Goal: Task Accomplishment & Management: Complete application form

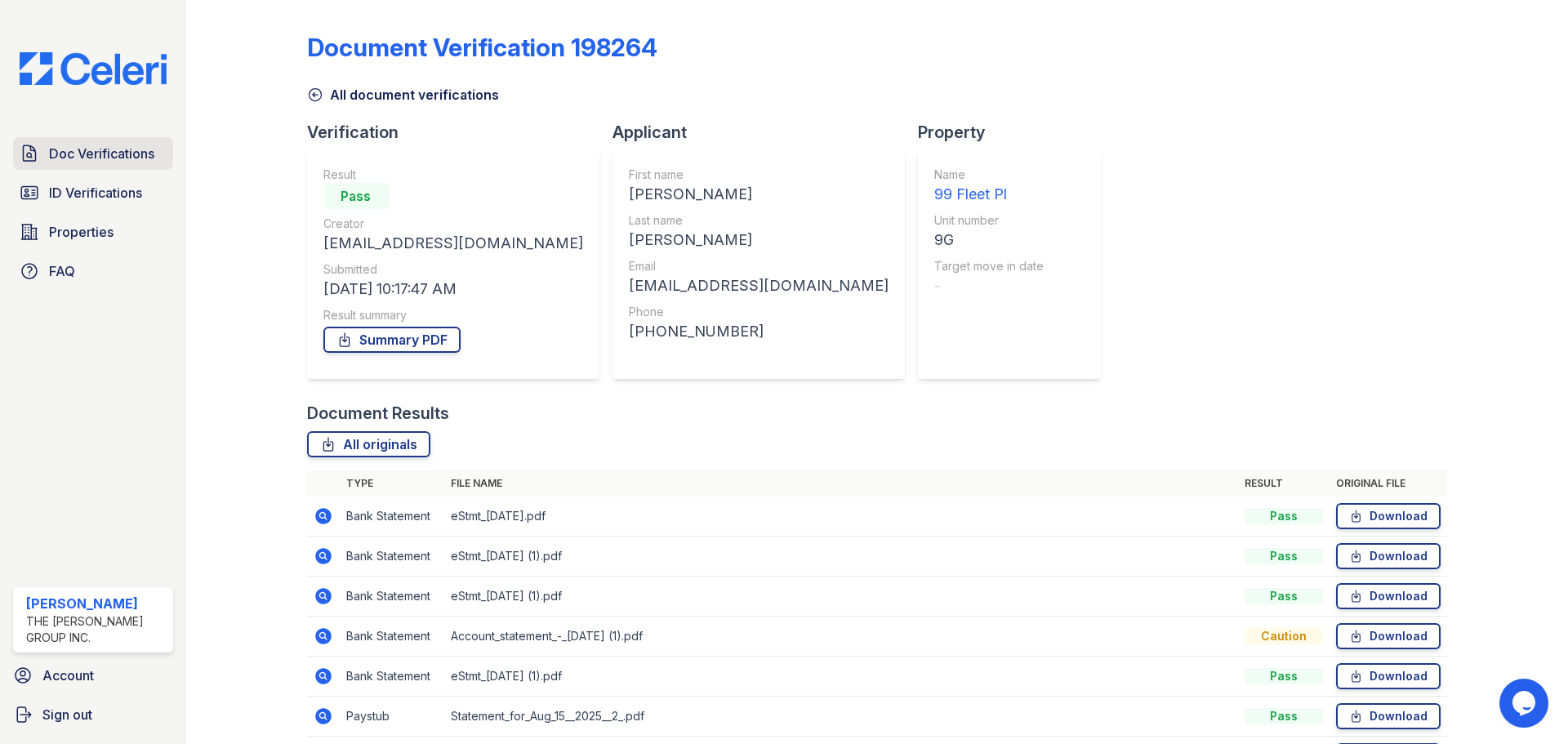
click at [116, 148] on span "Doc Verifications" at bounding box center [101, 153] width 106 height 20
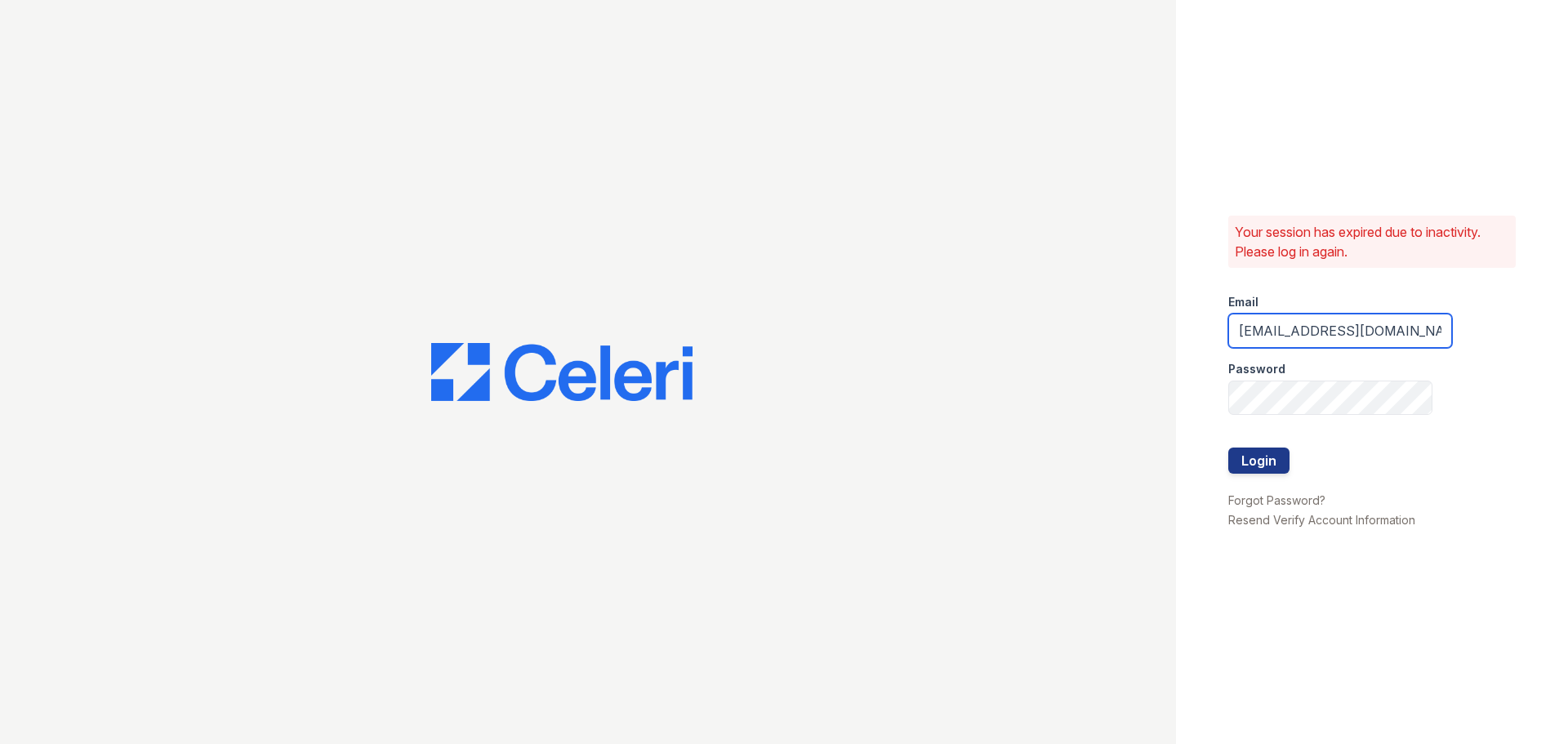
click at [1310, 334] on input "tai+jaygroup@rentopiagroup.com" at bounding box center [1340, 330] width 224 height 35
type input "[EMAIL_ADDRESS][DOMAIN_NAME]"
click at [1275, 458] on button "Login" at bounding box center [1259, 460] width 62 height 26
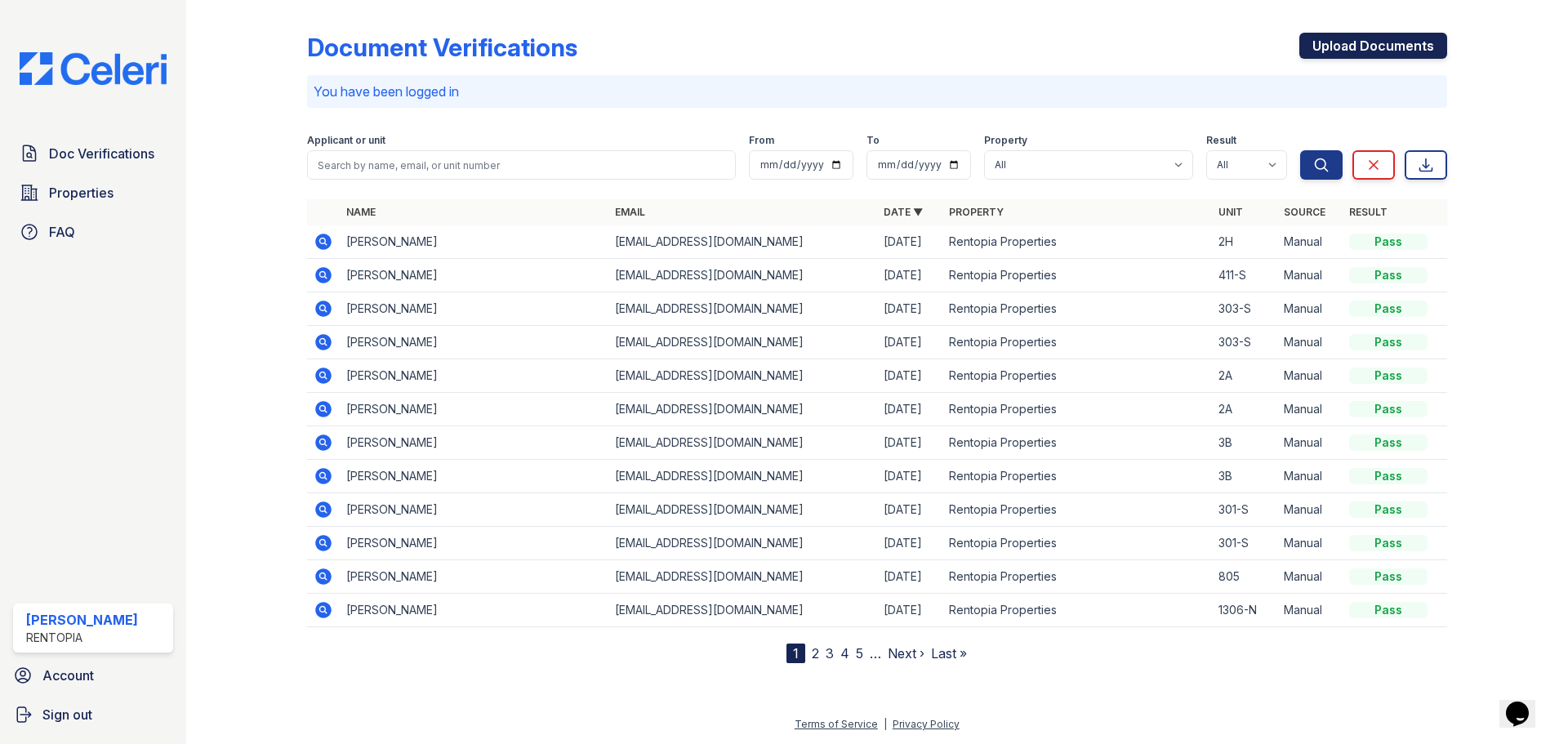
click at [1376, 48] on link "Upload Documents" at bounding box center [1373, 46] width 148 height 26
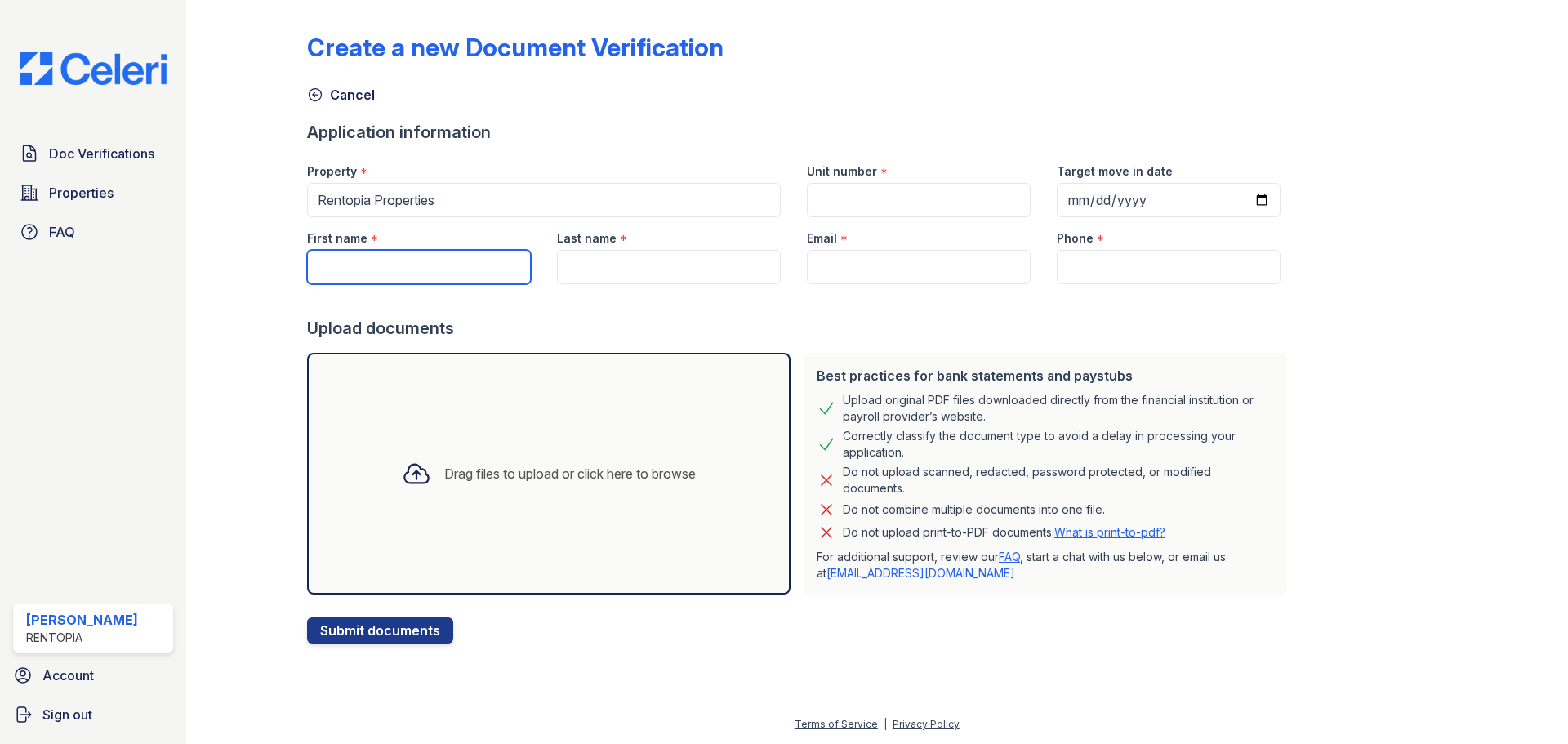
click at [456, 273] on input "First name" at bounding box center [419, 267] width 224 height 35
paste input "Gabriel Valente Ferrao"
drag, startPoint x: 490, startPoint y: 274, endPoint x: 416, endPoint y: 269, distance: 74.2
click at [416, 269] on input "Gabriel Valente Ferrao" at bounding box center [419, 267] width 224 height 35
type input "[PERSON_NAME]"
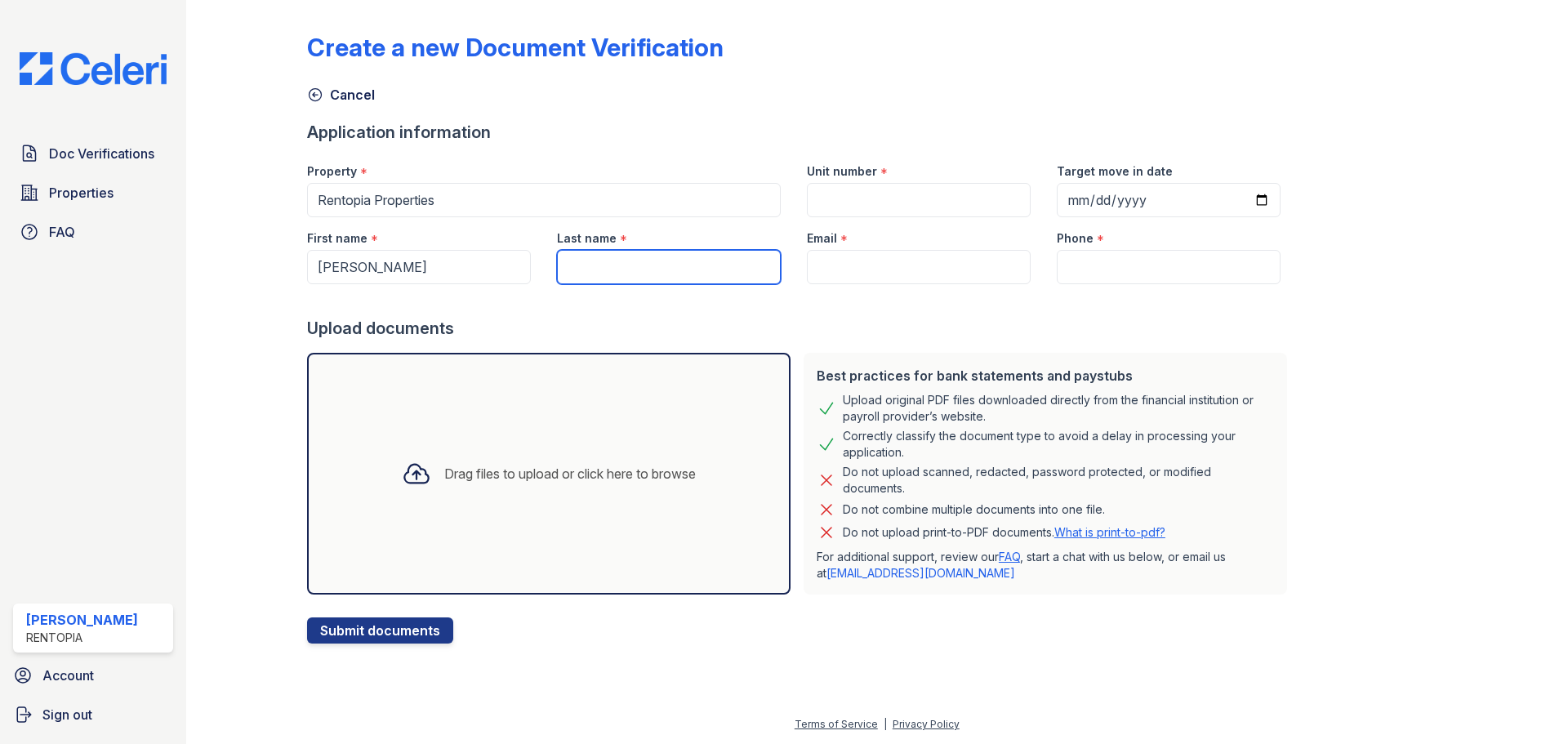
click at [600, 258] on input "Last name" at bounding box center [669, 267] width 224 height 35
paste input "[PERSON_NAME]"
type input "[PERSON_NAME]"
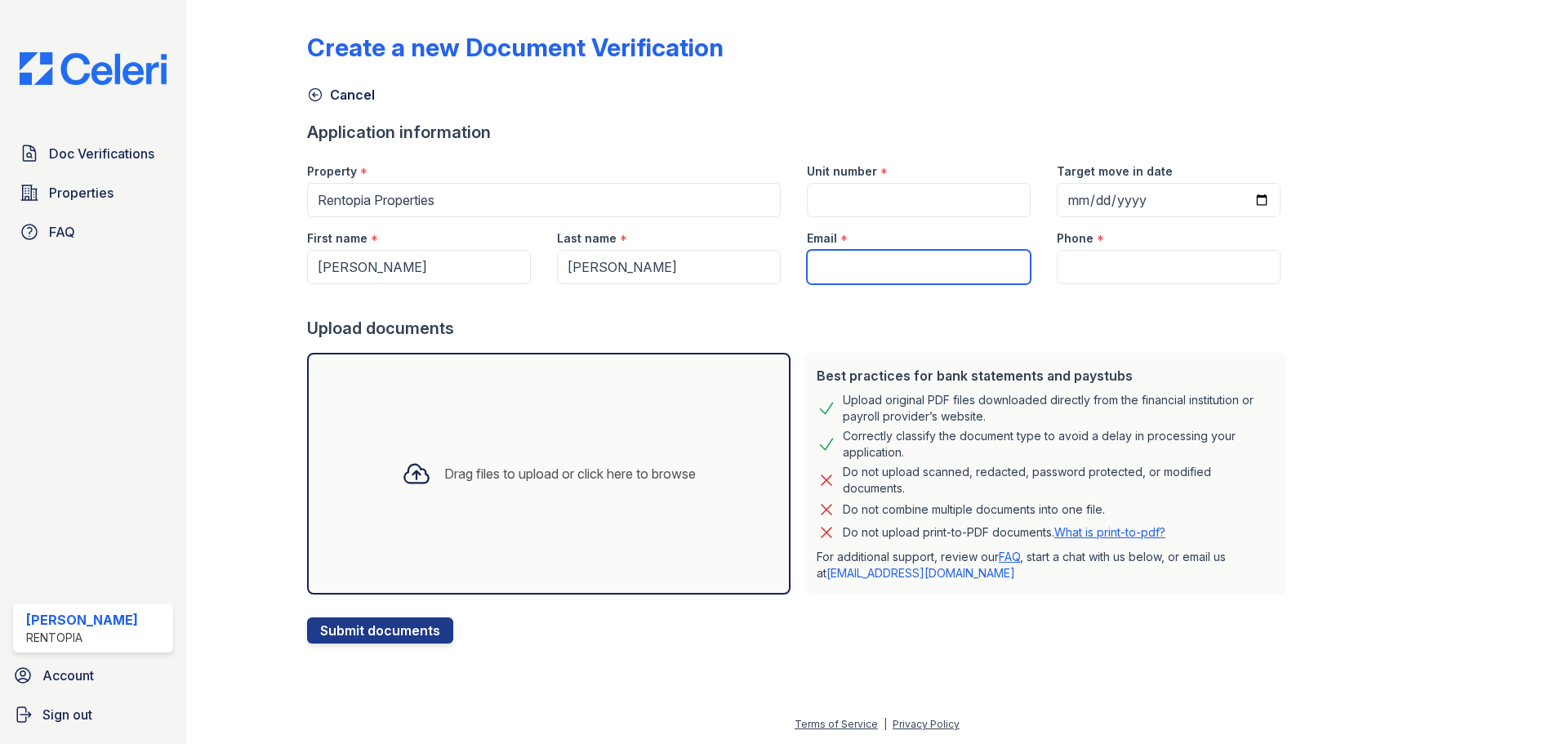
click at [889, 260] on input "Email" at bounding box center [919, 267] width 224 height 35
type input "[EMAIL_ADDRESS][DOMAIN_NAME]"
type input "9172021817"
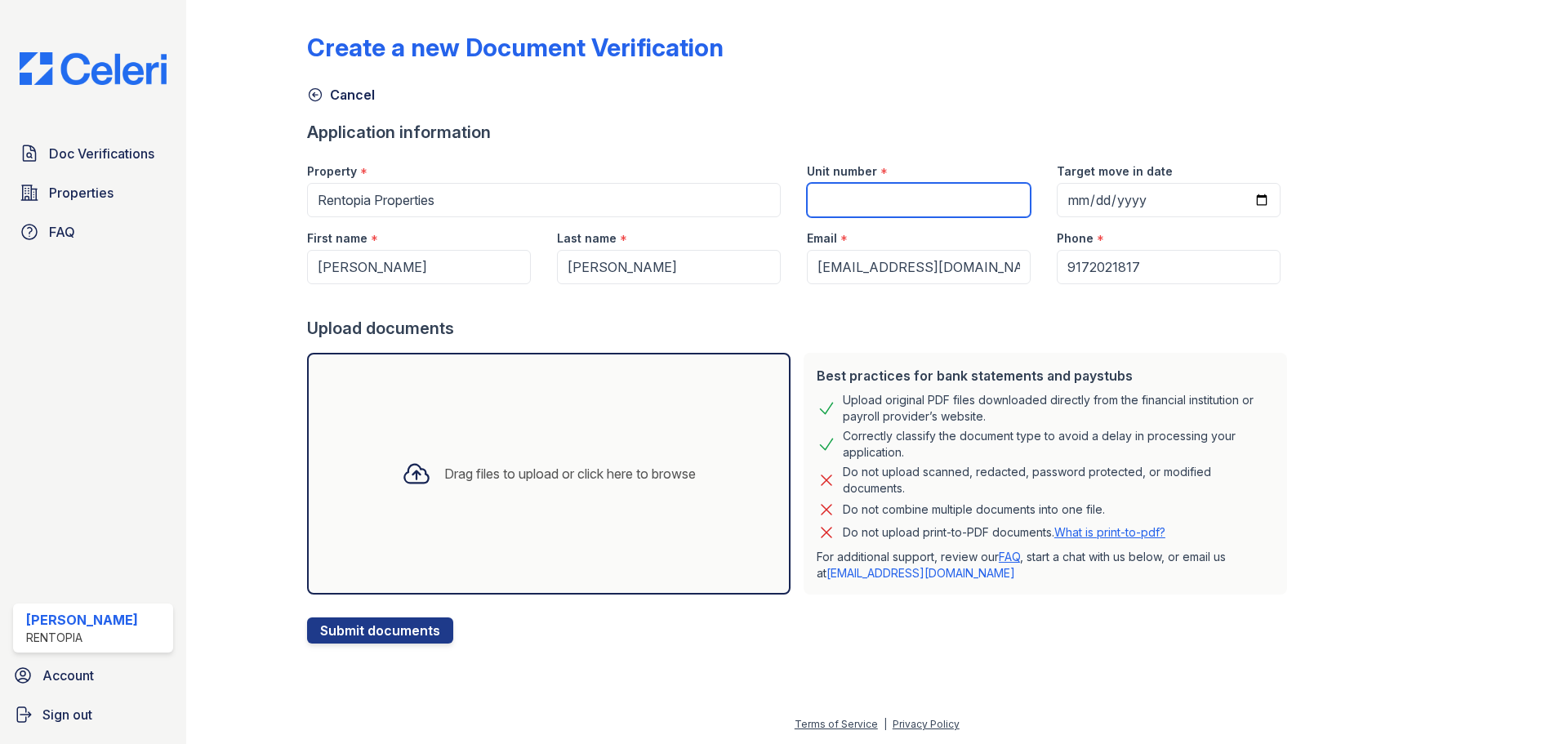
click at [919, 201] on input "Unit number" at bounding box center [919, 200] width 224 height 35
type input "4E"
drag, startPoint x: 583, startPoint y: 458, endPoint x: 619, endPoint y: 447, distance: 37.6
click at [583, 458] on div "Drag files to upload or click here to browse" at bounding box center [548, 472] width 320 height 55
click at [556, 458] on div "Drag files to upload or click here to browse" at bounding box center [548, 472] width 320 height 55
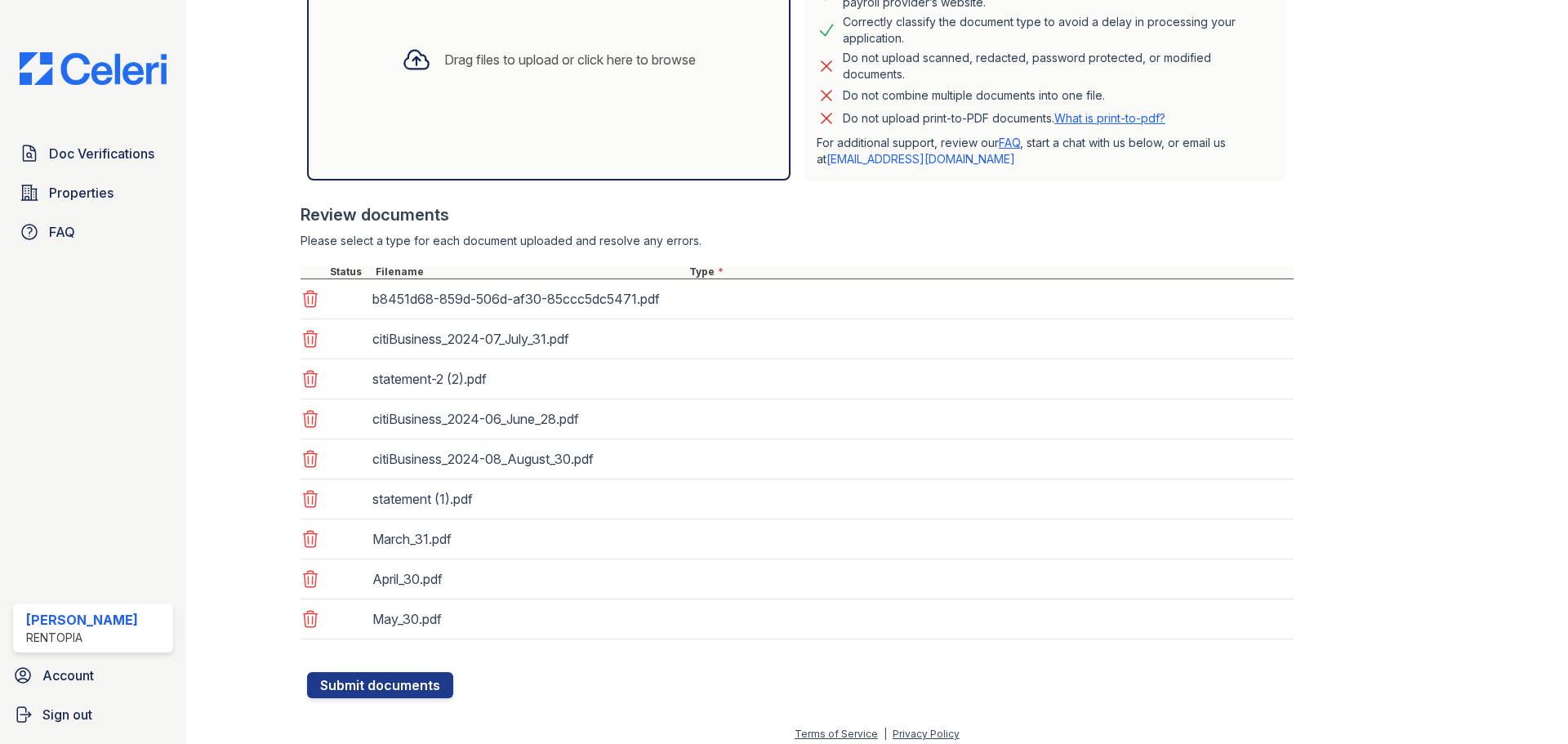
scroll to position [424, 0]
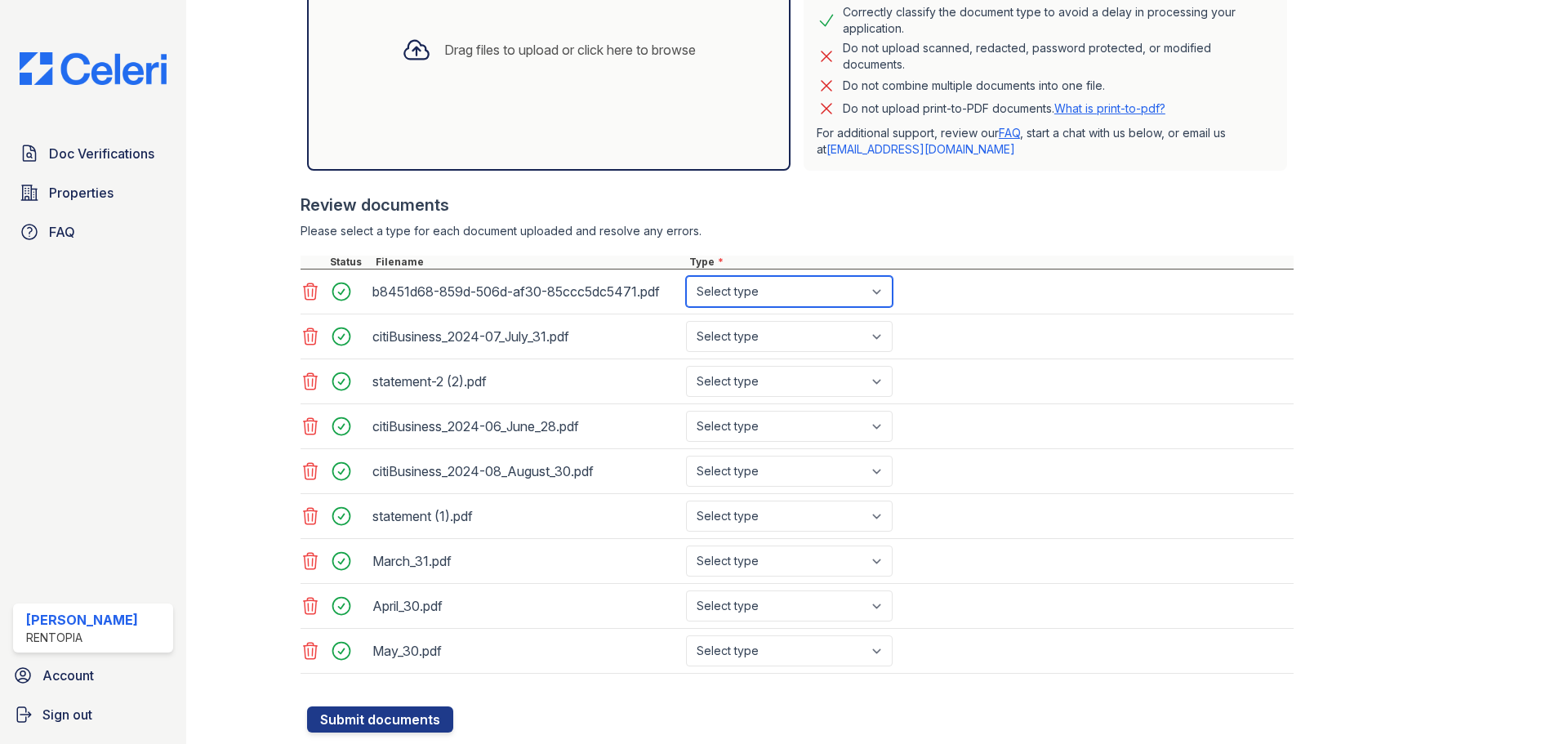
click at [768, 284] on select "Select type Paystub Bank Statement Offer Letter Tax Documents Benefit Award Let…" at bounding box center [788, 291] width 206 height 31
select select "bank_statement"
click at [685, 276] on select "Select type Paystub Bank Statement Offer Letter Tax Documents Benefit Award Let…" at bounding box center [788, 291] width 206 height 31
drag, startPoint x: 777, startPoint y: 339, endPoint x: 780, endPoint y: 348, distance: 9.5
click at [777, 339] on select "Select type Paystub Bank Statement Offer Letter Tax Documents Benefit Award Let…" at bounding box center [788, 336] width 206 height 31
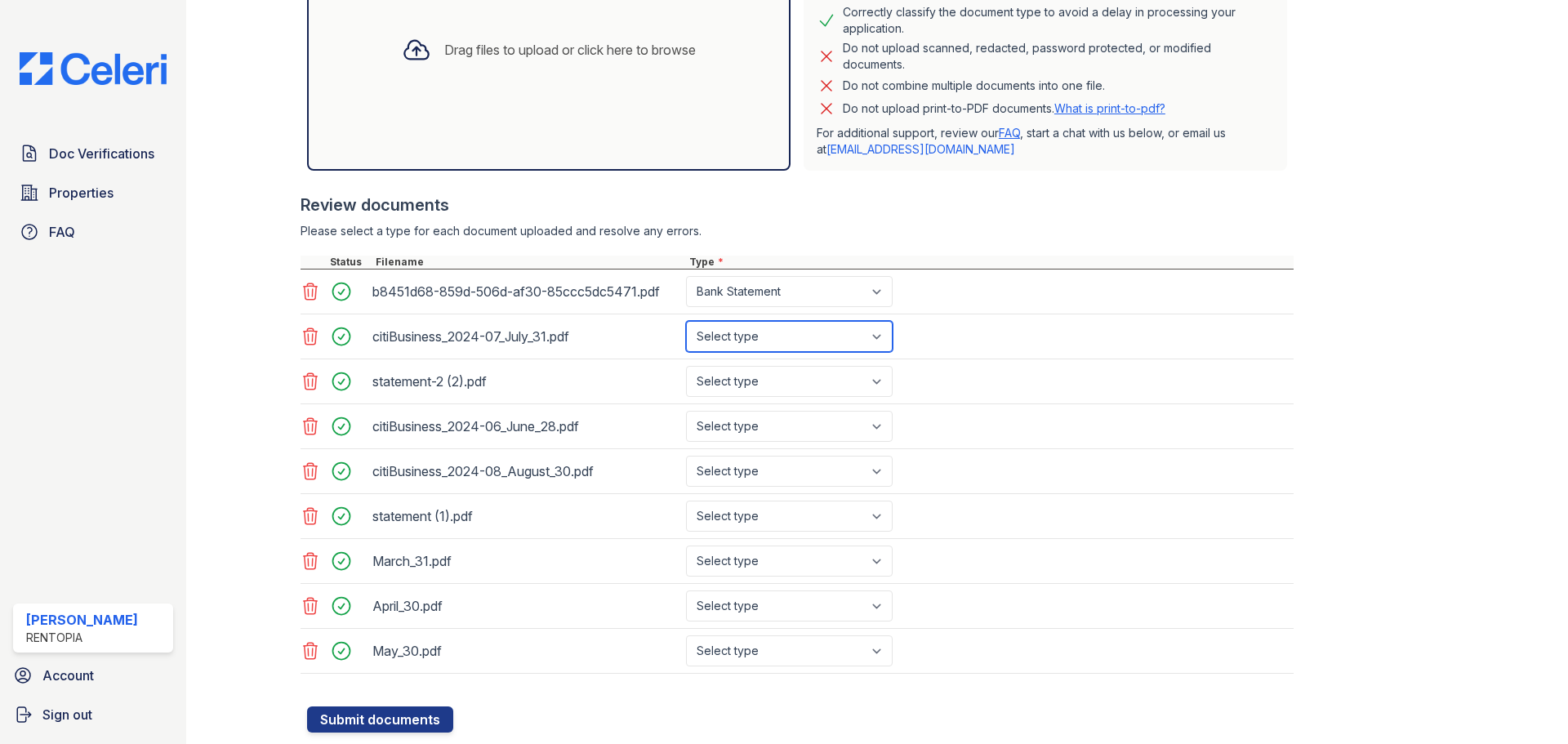
select select "bank_statement"
click at [685, 321] on select "Select type Paystub Bank Statement Offer Letter Tax Documents Benefit Award Let…" at bounding box center [788, 336] width 206 height 31
click at [767, 385] on select "Select type Paystub Bank Statement Offer Letter Tax Documents Benefit Award Let…" at bounding box center [788, 381] width 206 height 31
select select "bank_statement"
click at [685, 366] on select "Select type Paystub Bank Statement Offer Letter Tax Documents Benefit Award Let…" at bounding box center [788, 381] width 206 height 31
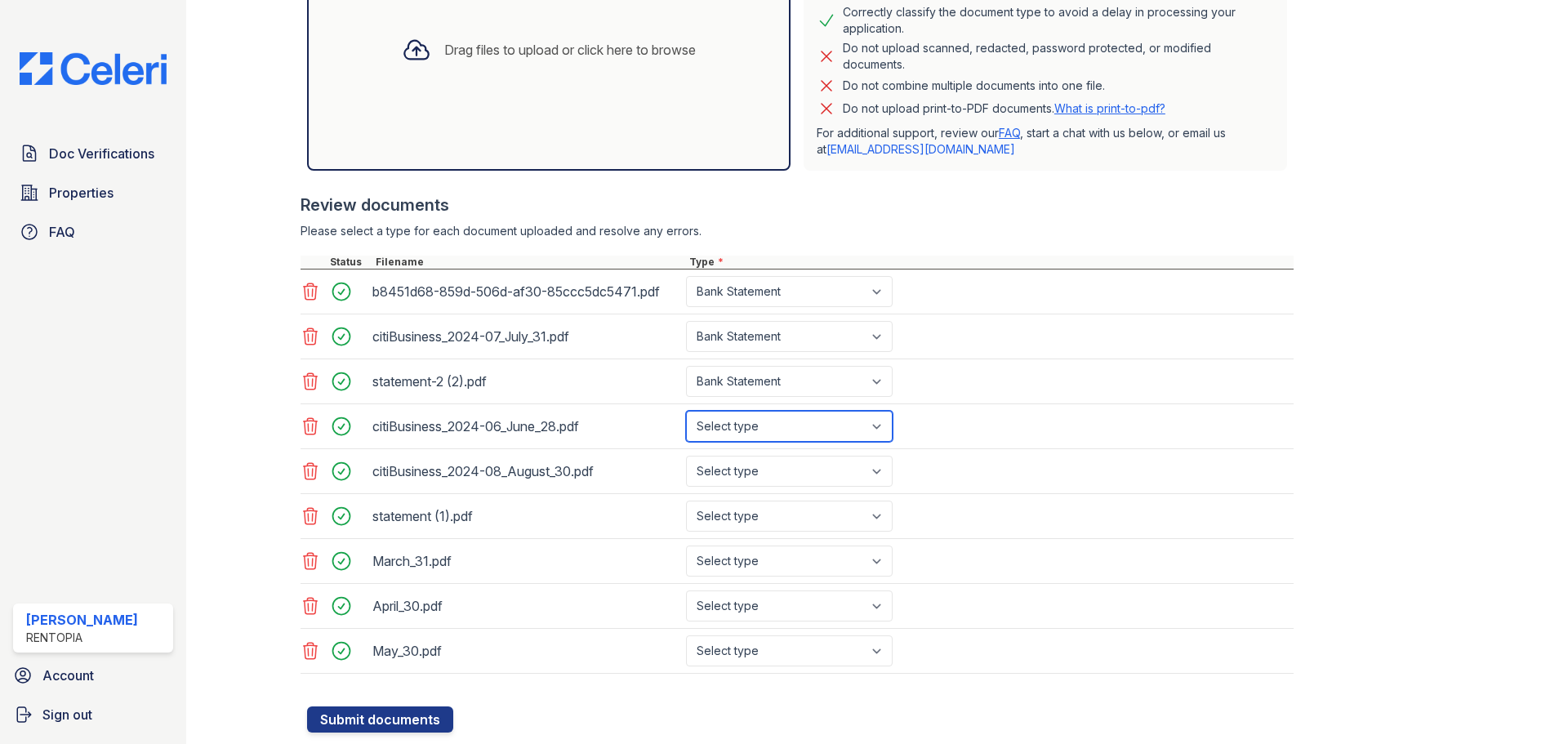
click at [765, 433] on select "Select type Paystub Bank Statement Offer Letter Tax Documents Benefit Award Let…" at bounding box center [788, 426] width 206 height 31
select select "bank_statement"
click at [685, 411] on select "Select type Paystub Bank Statement Offer Letter Tax Documents Benefit Award Let…" at bounding box center [788, 426] width 206 height 31
click at [766, 478] on select "Select type Paystub Bank Statement Offer Letter Tax Documents Benefit Award Let…" at bounding box center [788, 470] width 206 height 31
select select "bank_statement"
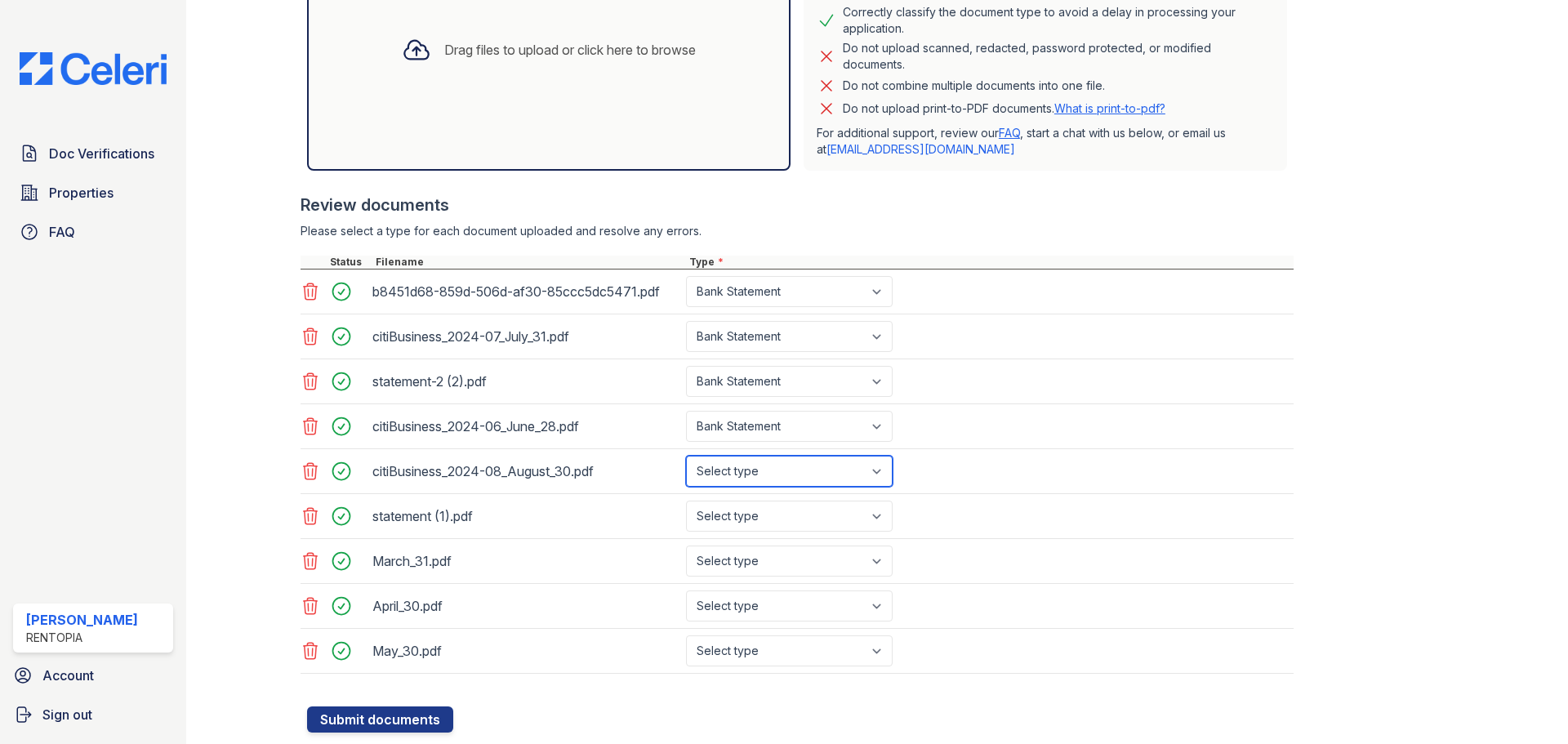
click at [685, 456] on select "Select type Paystub Bank Statement Offer Letter Tax Documents Benefit Award Let…" at bounding box center [788, 470] width 206 height 31
click at [763, 523] on select "Select type Paystub Bank Statement Offer Letter Tax Documents Benefit Award Let…" at bounding box center [788, 515] width 206 height 31
select select "bank_statement"
click at [685, 500] on select "Select type Paystub Bank Statement Offer Letter Tax Documents Benefit Award Let…" at bounding box center [788, 515] width 206 height 31
click at [771, 578] on div "March_31.pdf Select type Paystub Bank Statement Offer Letter Tax Documents Bene…" at bounding box center [797, 561] width 993 height 45
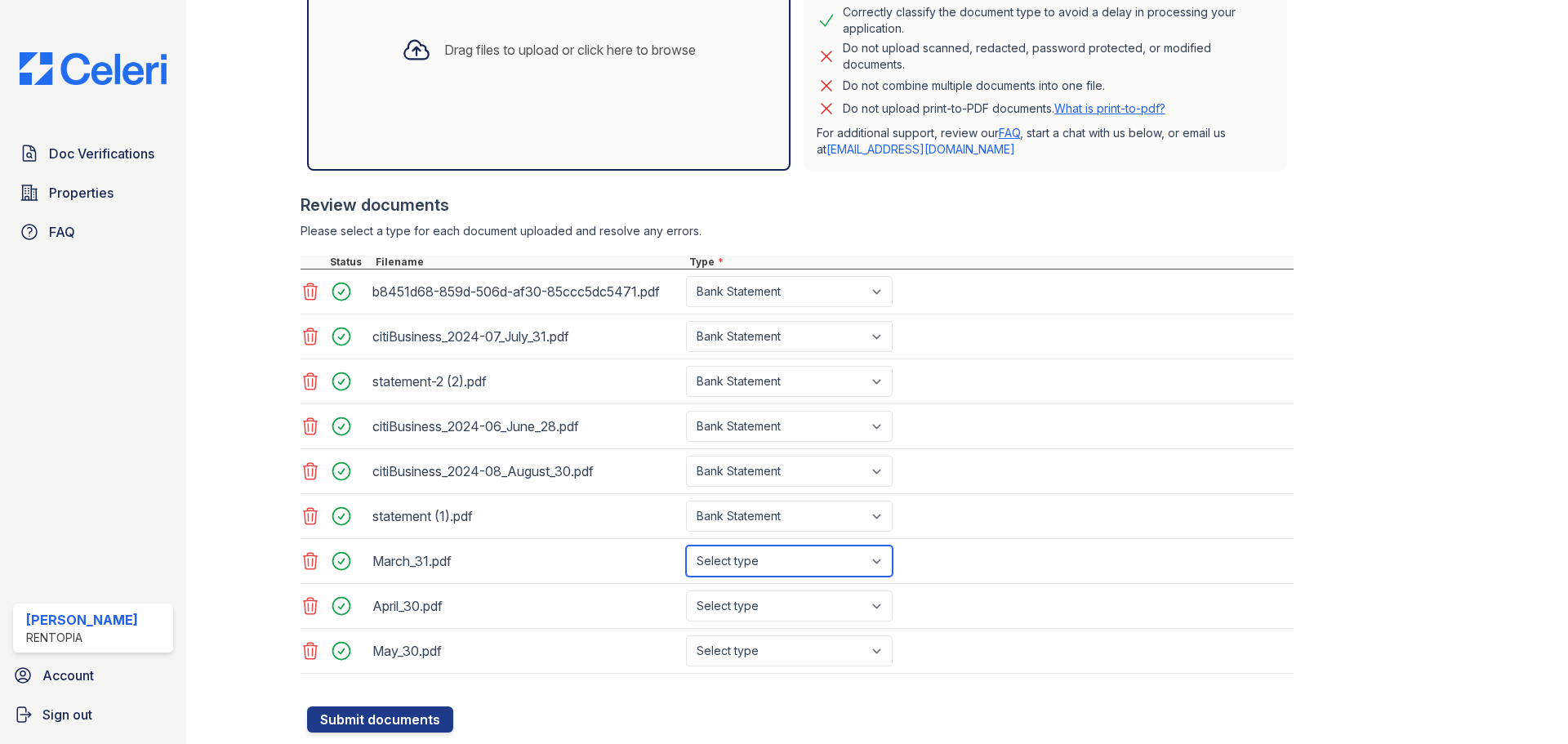
click at [770, 563] on select "Select type Paystub Bank Statement Offer Letter Tax Documents Benefit Award Let…" at bounding box center [788, 560] width 206 height 31
select select "bank_statement"
click at [685, 545] on select "Select type Paystub Bank Statement Offer Letter Tax Documents Benefit Award Let…" at bounding box center [788, 560] width 206 height 31
drag, startPoint x: 767, startPoint y: 608, endPoint x: 777, endPoint y: 615, distance: 12.2
click at [767, 608] on select "Select type Paystub Bank Statement Offer Letter Tax Documents Benefit Award Let…" at bounding box center [788, 605] width 206 height 31
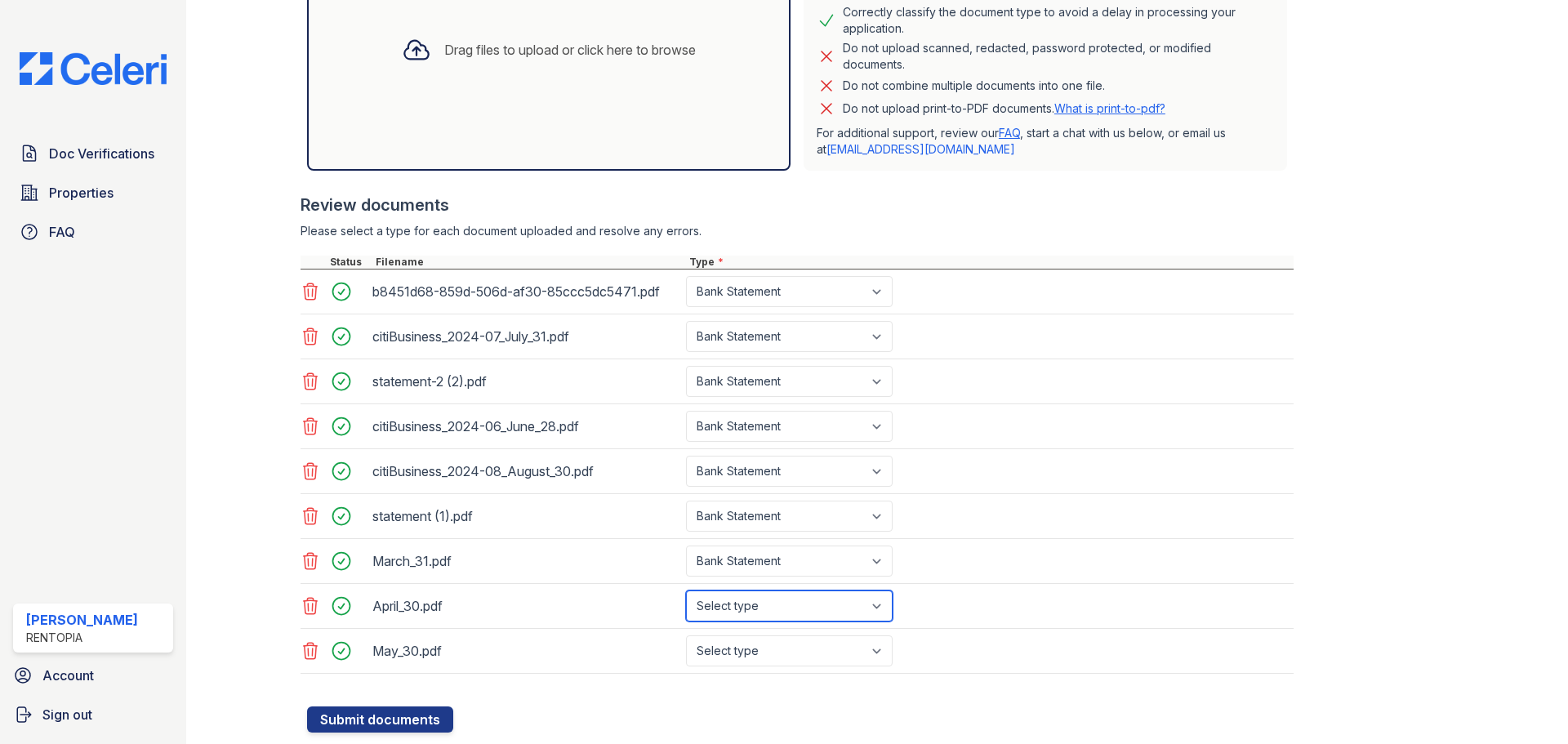
select select "bank_statement"
click at [685, 590] on select "Select type Paystub Bank Statement Offer Letter Tax Documents Benefit Award Let…" at bounding box center [788, 605] width 206 height 31
click at [770, 652] on select "Select type Paystub Bank Statement Offer Letter Tax Documents Benefit Award Let…" at bounding box center [788, 650] width 206 height 31
select select "bank_statement"
click at [685, 635] on select "Select type Paystub Bank Statement Offer Letter Tax Documents Benefit Award Let…" at bounding box center [788, 650] width 206 height 31
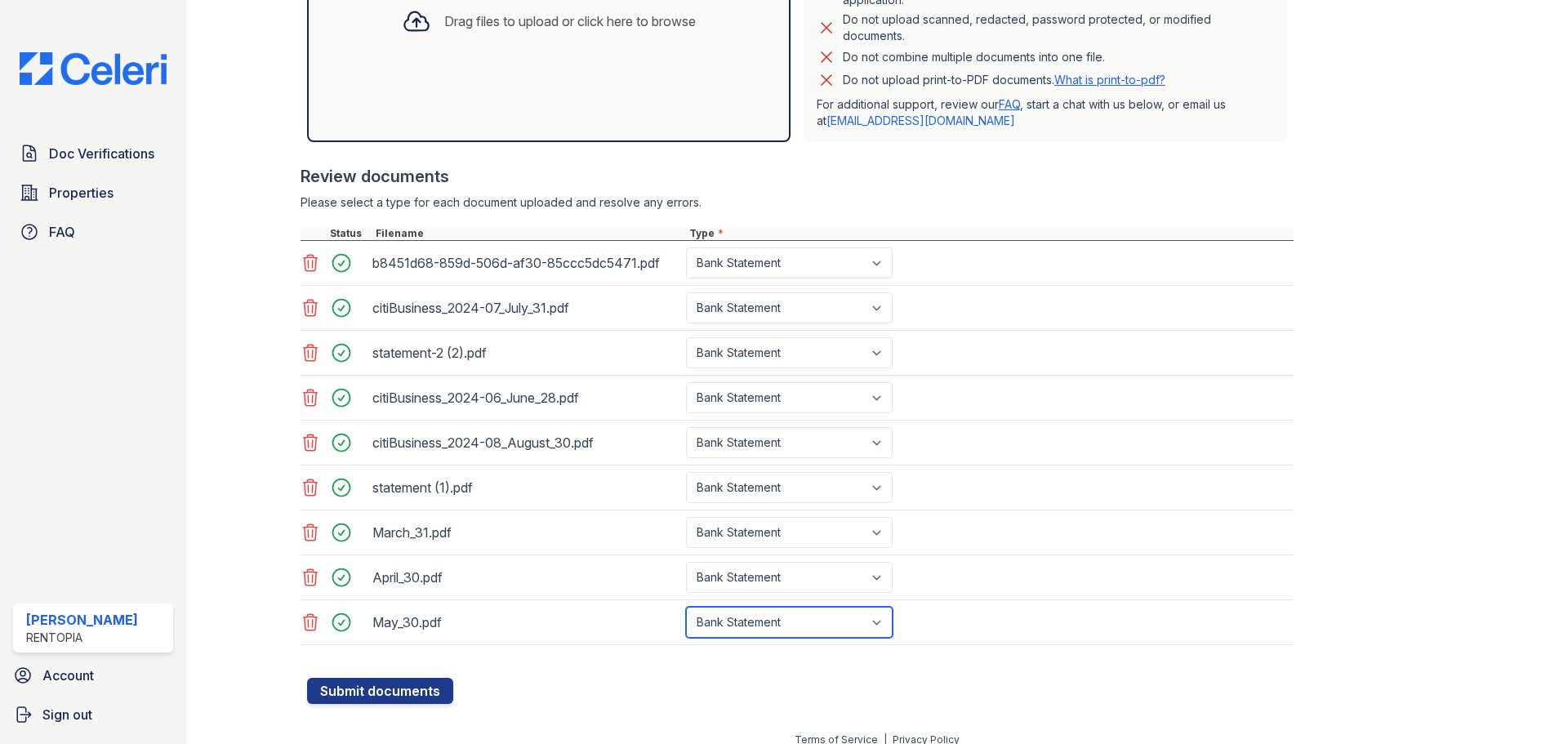
scroll to position [468, 0]
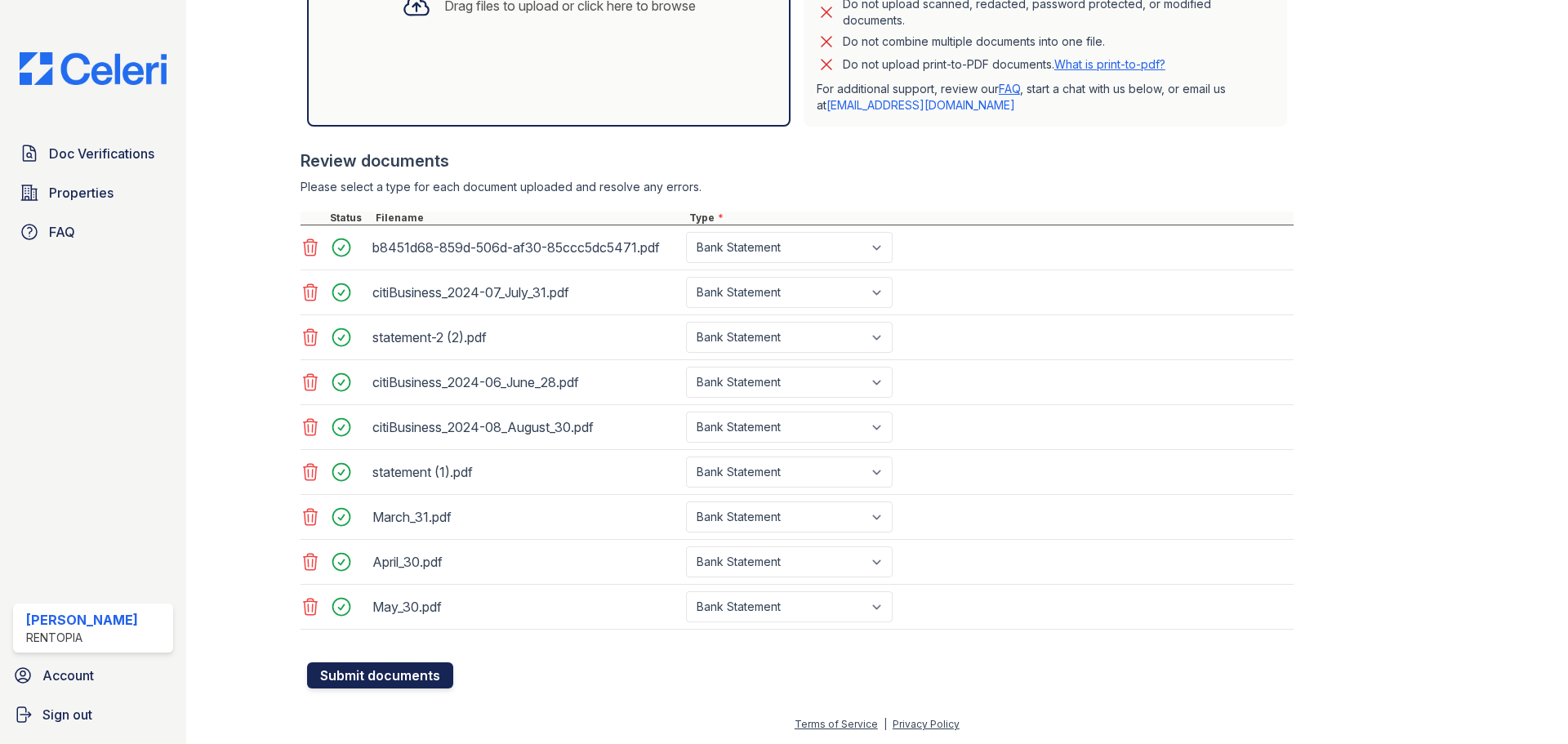
click at [364, 674] on button "Submit documents" at bounding box center [380, 675] width 147 height 26
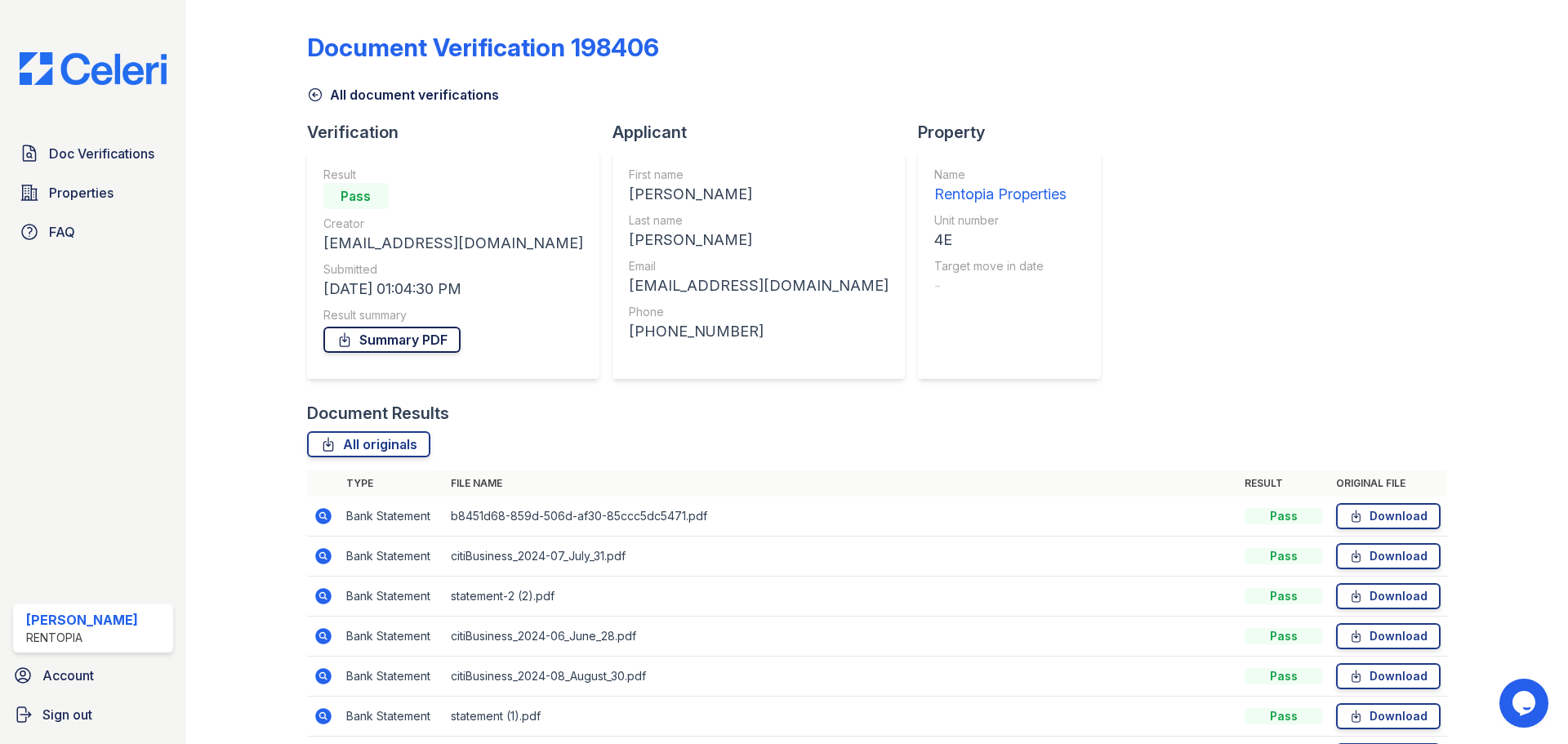
click at [387, 334] on link "Summary PDF" at bounding box center [391, 340] width 137 height 26
